Goal: Transaction & Acquisition: Purchase product/service

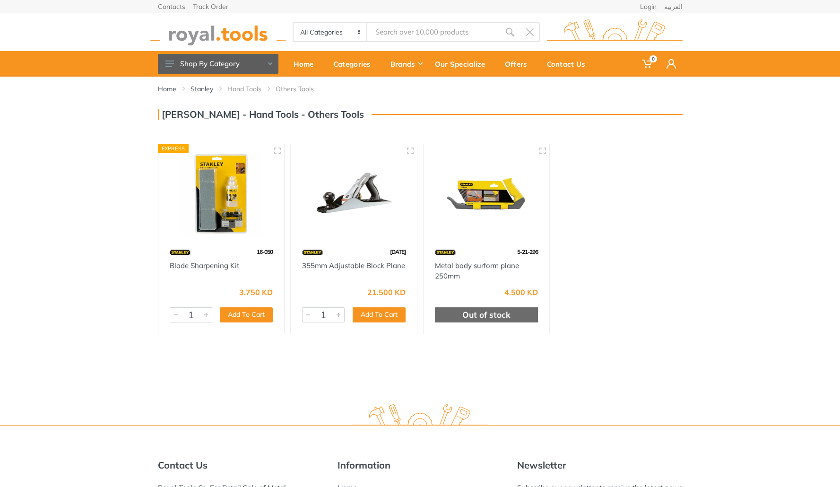
click at [318, 207] on img at bounding box center [353, 194] width 109 height 82
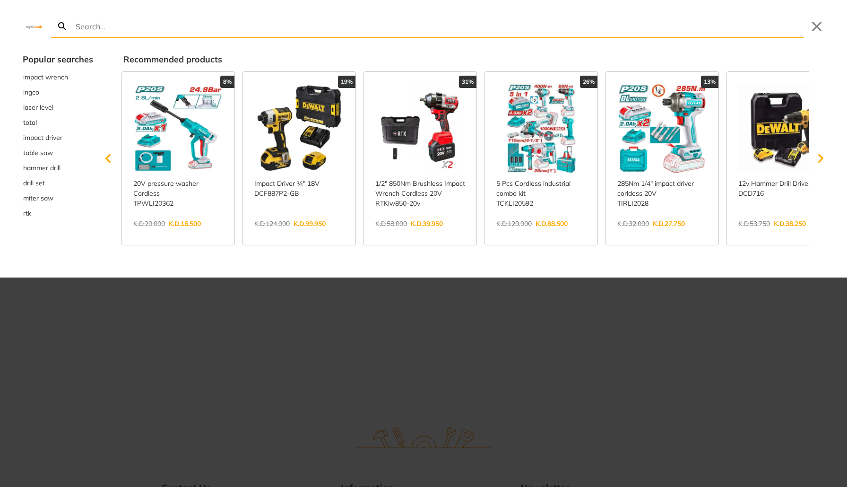
paste input "stanley plane"
type input "stanley plane"
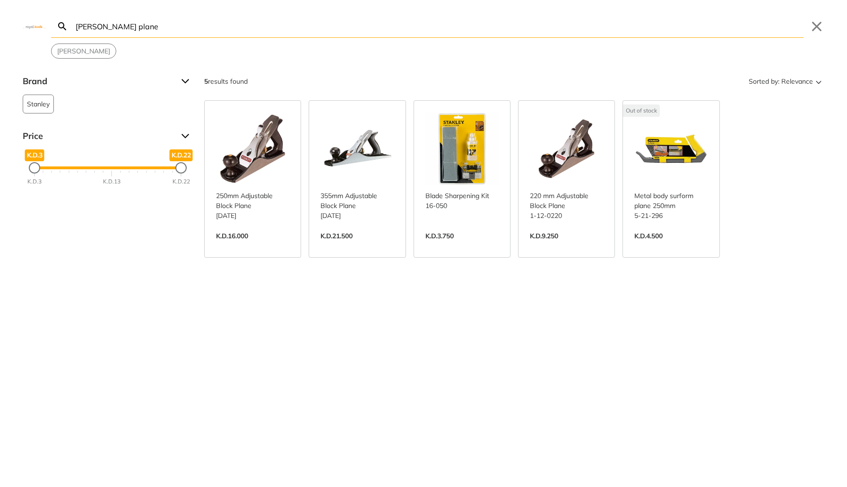
click at [561, 246] on link "View more →" at bounding box center [566, 246] width 73 height 0
click at [255, 246] on link "View more →" at bounding box center [252, 246] width 73 height 0
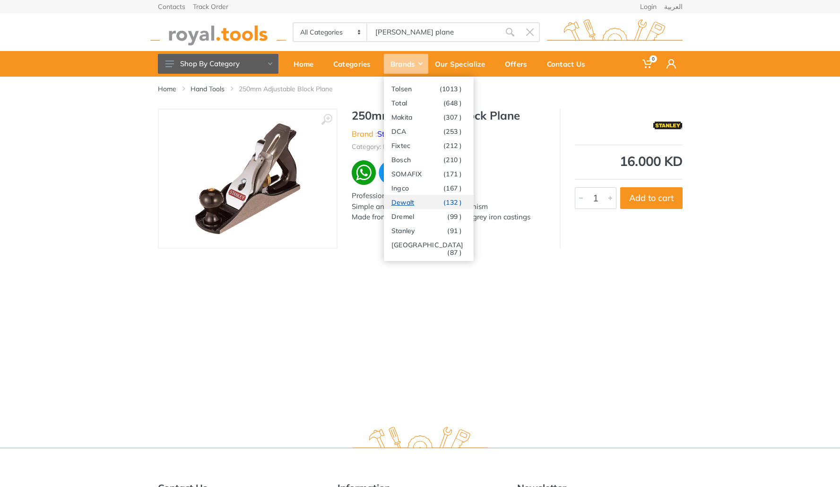
click at [418, 203] on link "Dewalt (132 )" at bounding box center [429, 202] width 90 height 14
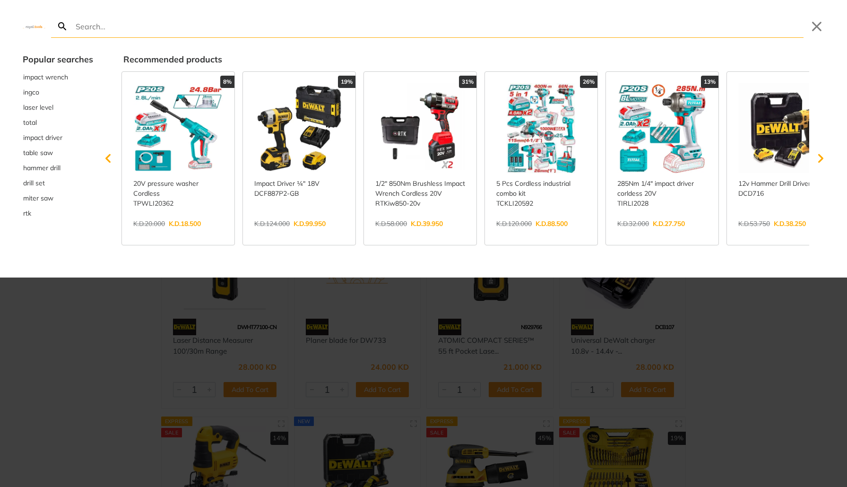
type input "g"
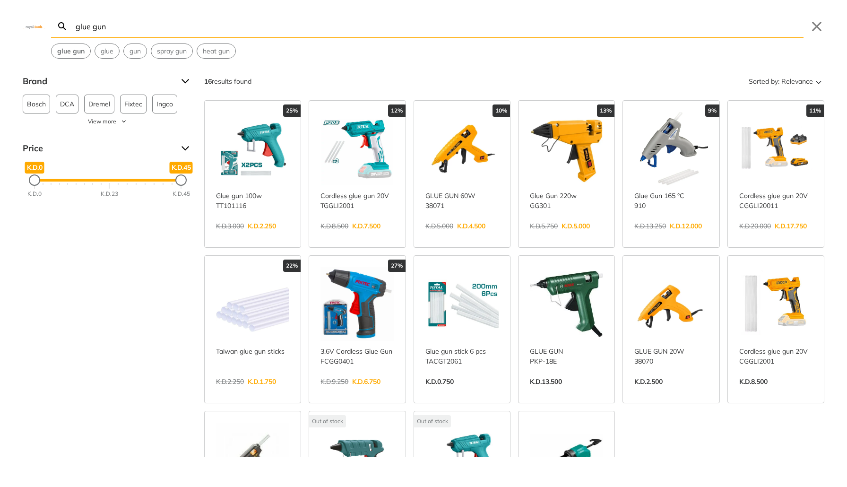
type input "glue gun"
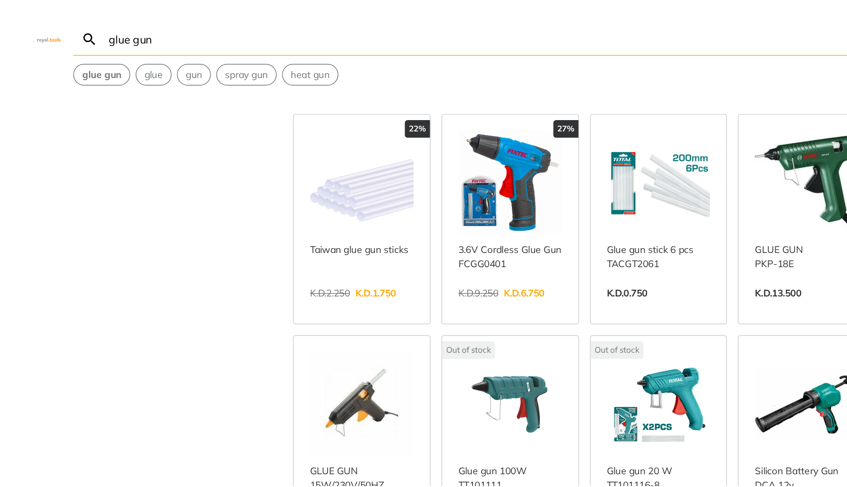
scroll to position [175, 0]
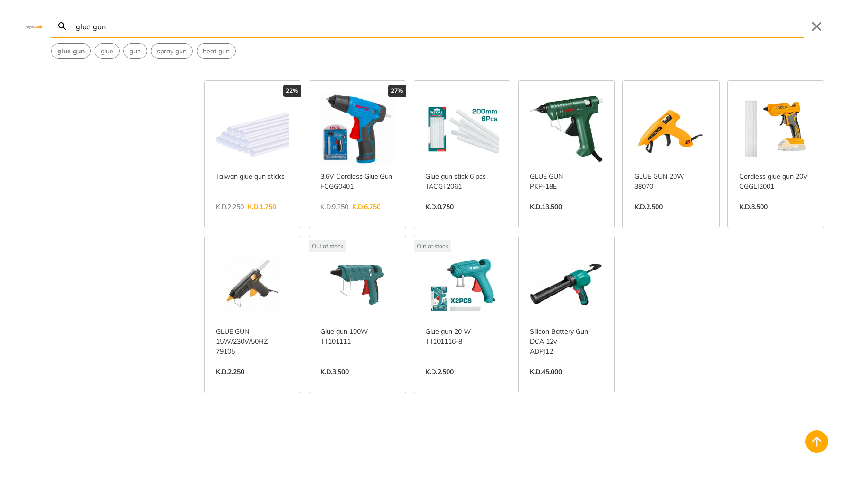
click at [356, 216] on link "View more →" at bounding box center [356, 216] width 73 height 0
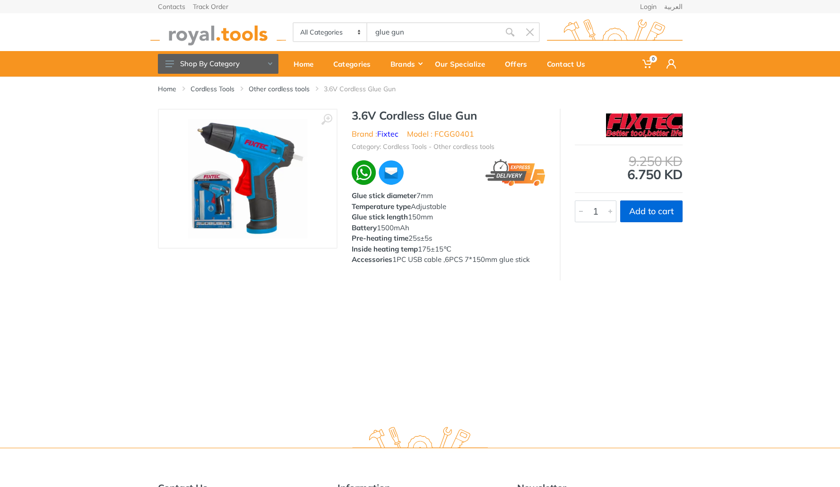
click at [665, 205] on button "Add to cart" at bounding box center [651, 211] width 62 height 22
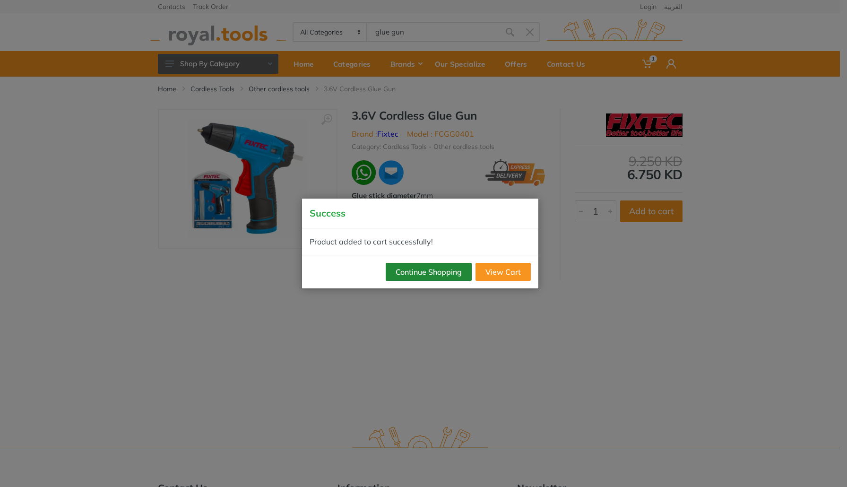
click at [435, 268] on button "Continue Shopping" at bounding box center [429, 272] width 86 height 18
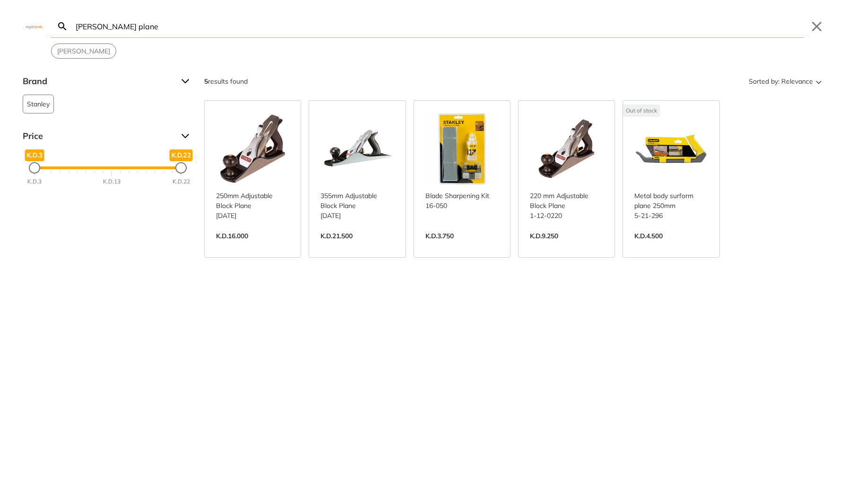
click at [566, 246] on link "View more →" at bounding box center [566, 246] width 73 height 0
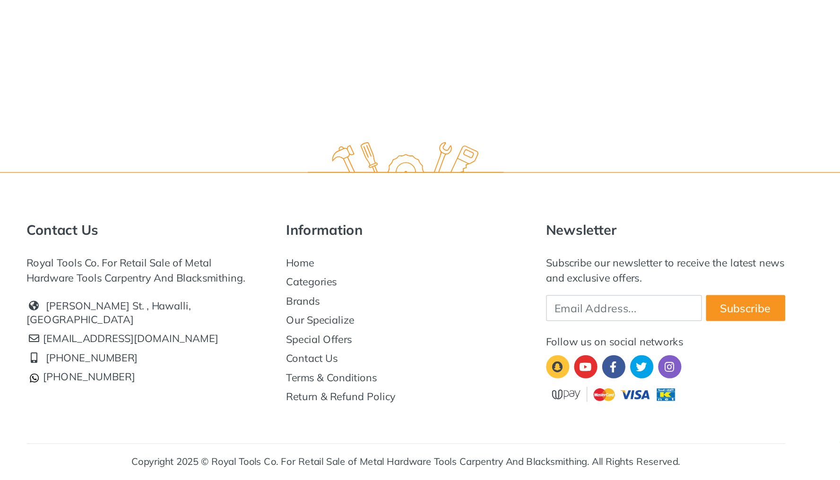
scroll to position [181, 0]
click at [595, 394] on link at bounding box center [603, 402] width 16 height 16
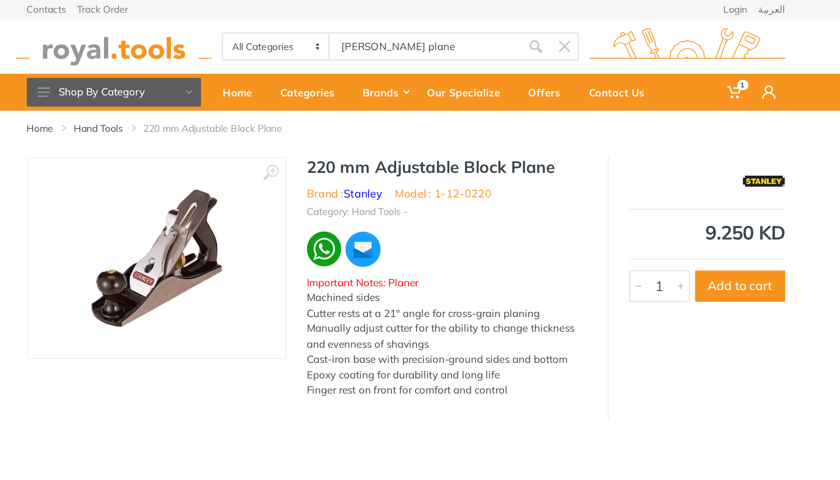
scroll to position [0, 0]
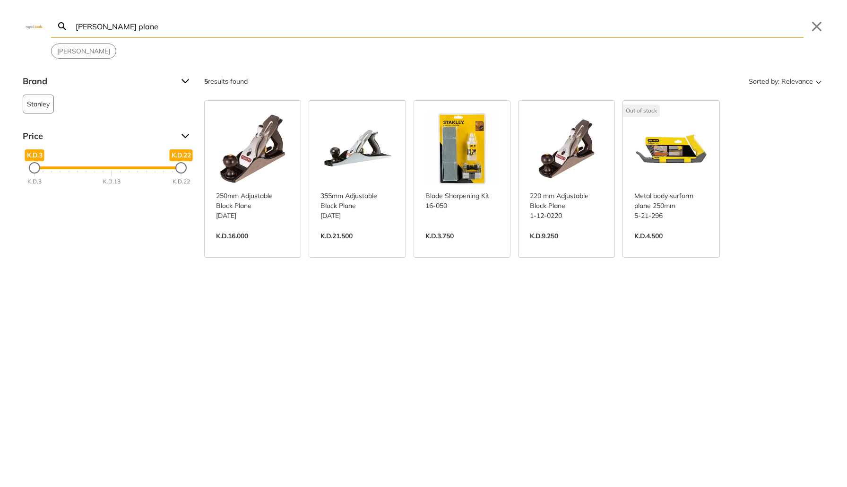
click at [259, 246] on link "View more →" at bounding box center [252, 246] width 73 height 0
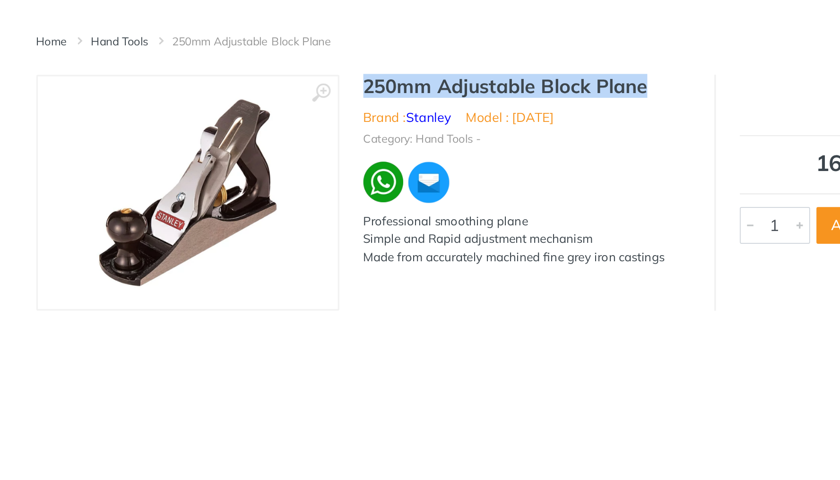
drag, startPoint x: 384, startPoint y: 52, endPoint x: 216, endPoint y: 56, distance: 167.3
click at [352, 109] on h1 "250mm Adjustable Block Plane" at bounding box center [449, 116] width 194 height 14
copy h1 "250mm Adjustable Block Plane"
